Goal: Information Seeking & Learning: Learn about a topic

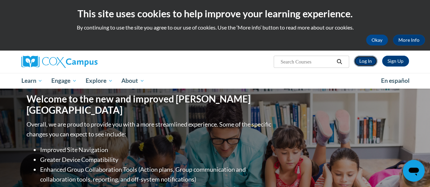
click at [369, 61] on link "Log In" at bounding box center [365, 61] width 23 height 11
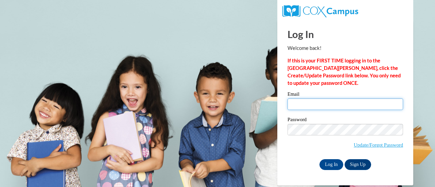
click at [341, 102] on input "Email" at bounding box center [345, 105] width 116 height 12
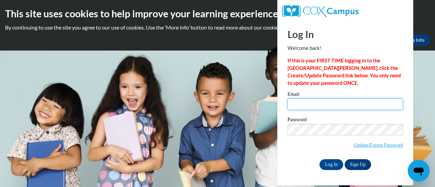
type input "Mark.Stevens@gcpsk12.org"
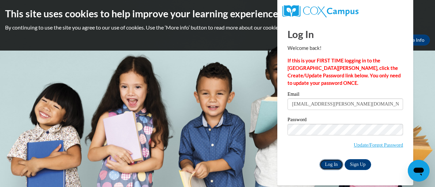
click at [333, 161] on input "Log In" at bounding box center [331, 164] width 24 height 11
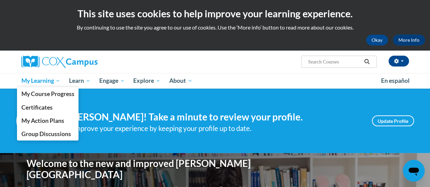
click at [51, 77] on span "My Learning" at bounding box center [40, 81] width 39 height 8
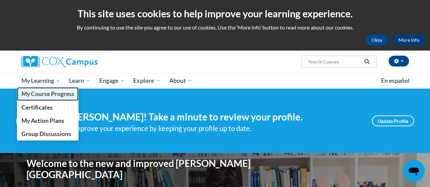
click at [53, 93] on span "My Course Progress" at bounding box center [47, 93] width 53 height 7
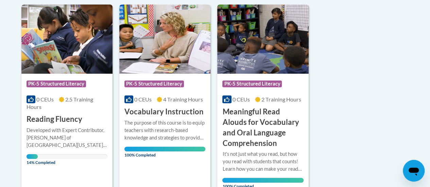
scroll to position [204, 0]
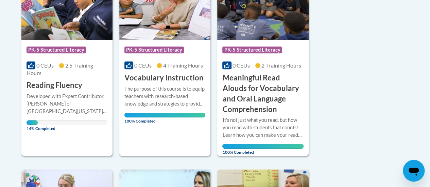
click at [58, 86] on h3 "Reading Fluency" at bounding box center [55, 85] width 56 height 11
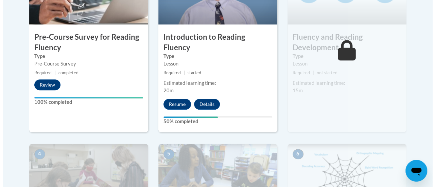
scroll to position [306, 0]
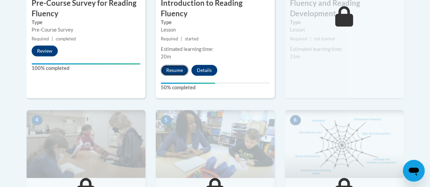
click at [179, 65] on button "Resume" at bounding box center [175, 70] width 28 height 11
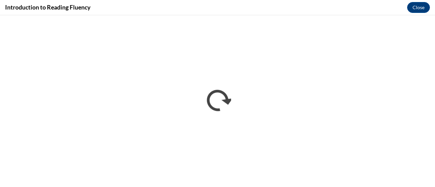
scroll to position [0, 0]
